Goal: Information Seeking & Learning: Compare options

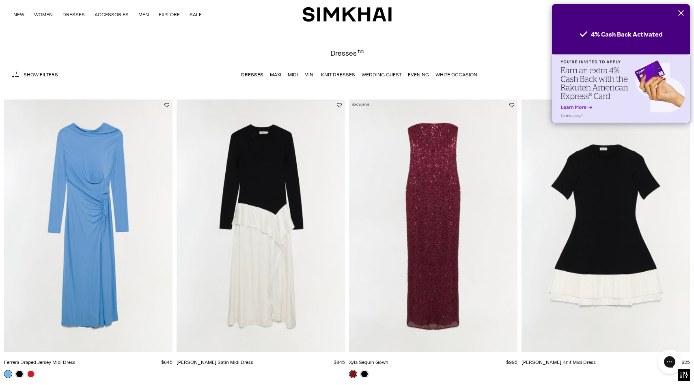
click at [0, 0] on img "Xyla Sequin Gown" at bounding box center [0, 0] width 0 height 0
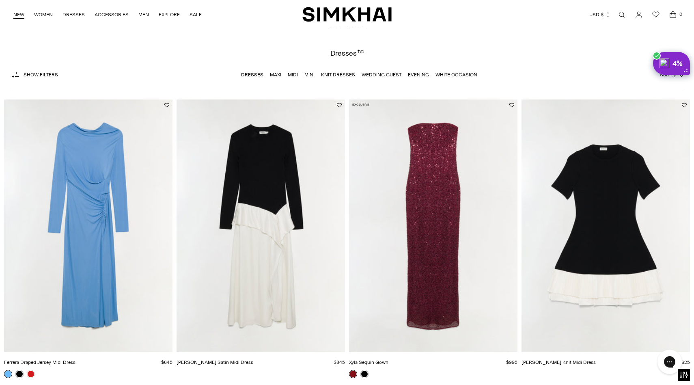
click at [20, 14] on link "NEW" at bounding box center [18, 15] width 11 height 18
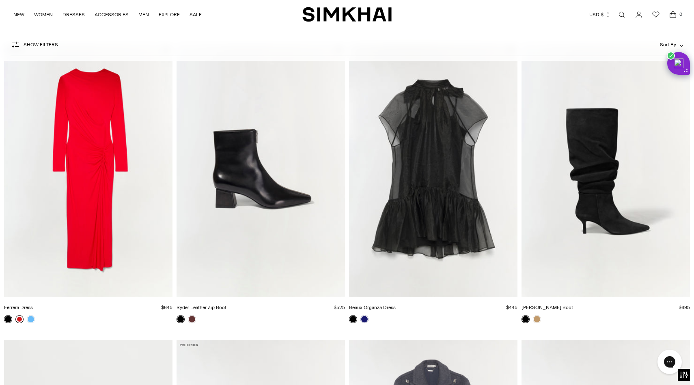
scroll to position [1548, 0]
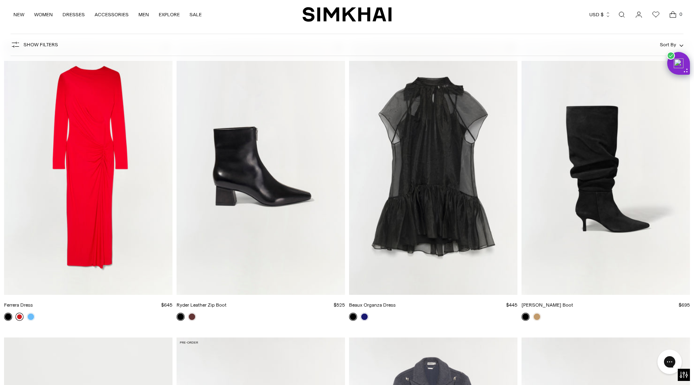
click at [20, 317] on link at bounding box center [19, 317] width 8 height 8
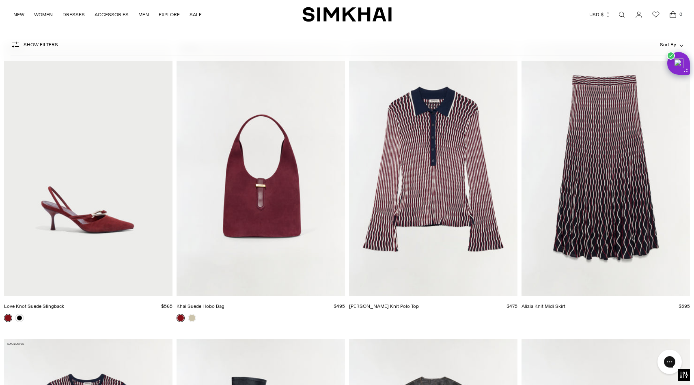
scroll to position [2137, 0]
click at [0, 0] on img "Alizia Knit Midi Skirt" at bounding box center [0, 0] width 0 height 0
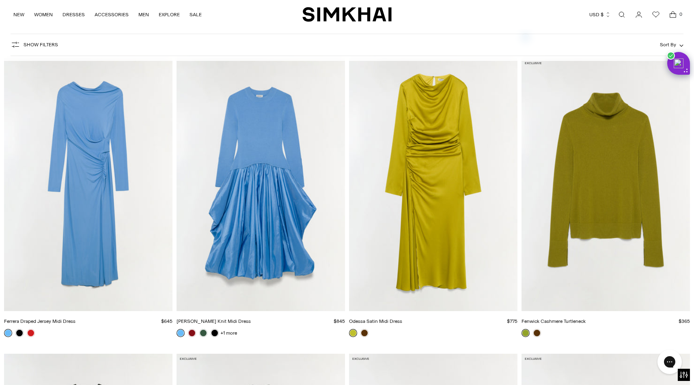
scroll to position [9794, 0]
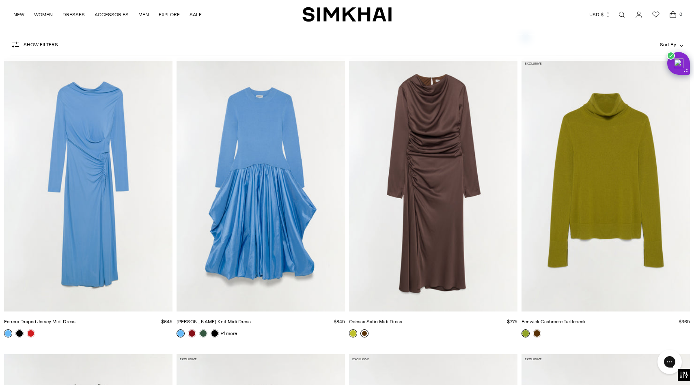
click at [364, 335] on link at bounding box center [365, 333] width 8 height 8
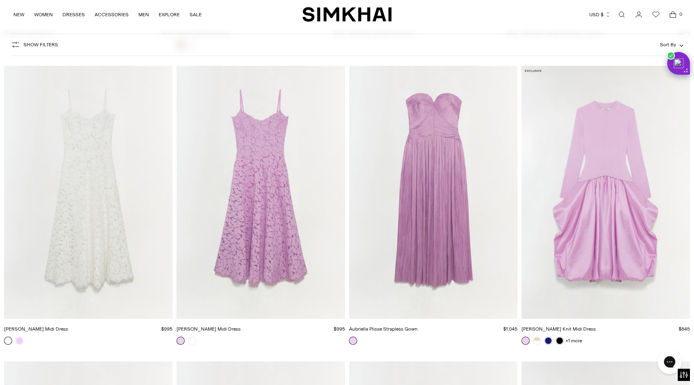
scroll to position [18649, 0]
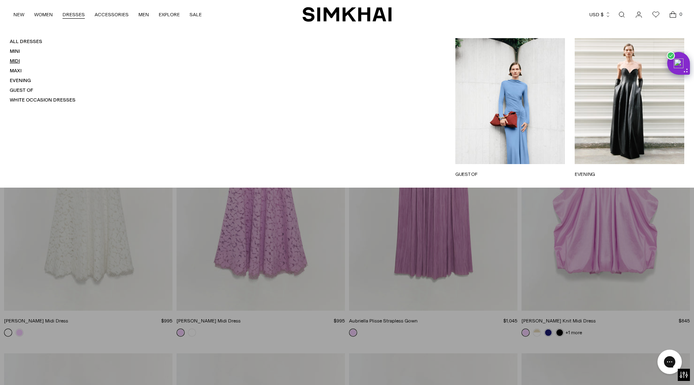
click at [14, 59] on link "Midi" at bounding box center [15, 61] width 10 height 6
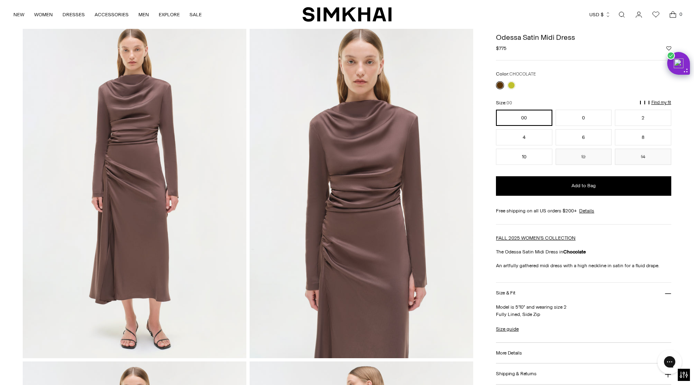
scroll to position [36, 0]
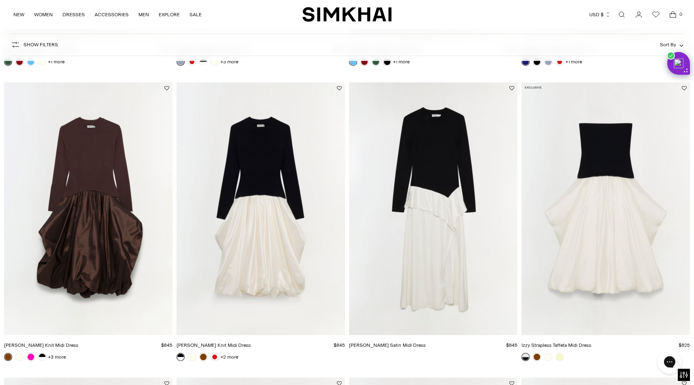
scroll to position [623, 0]
